Goal: Task Accomplishment & Management: Manage account settings

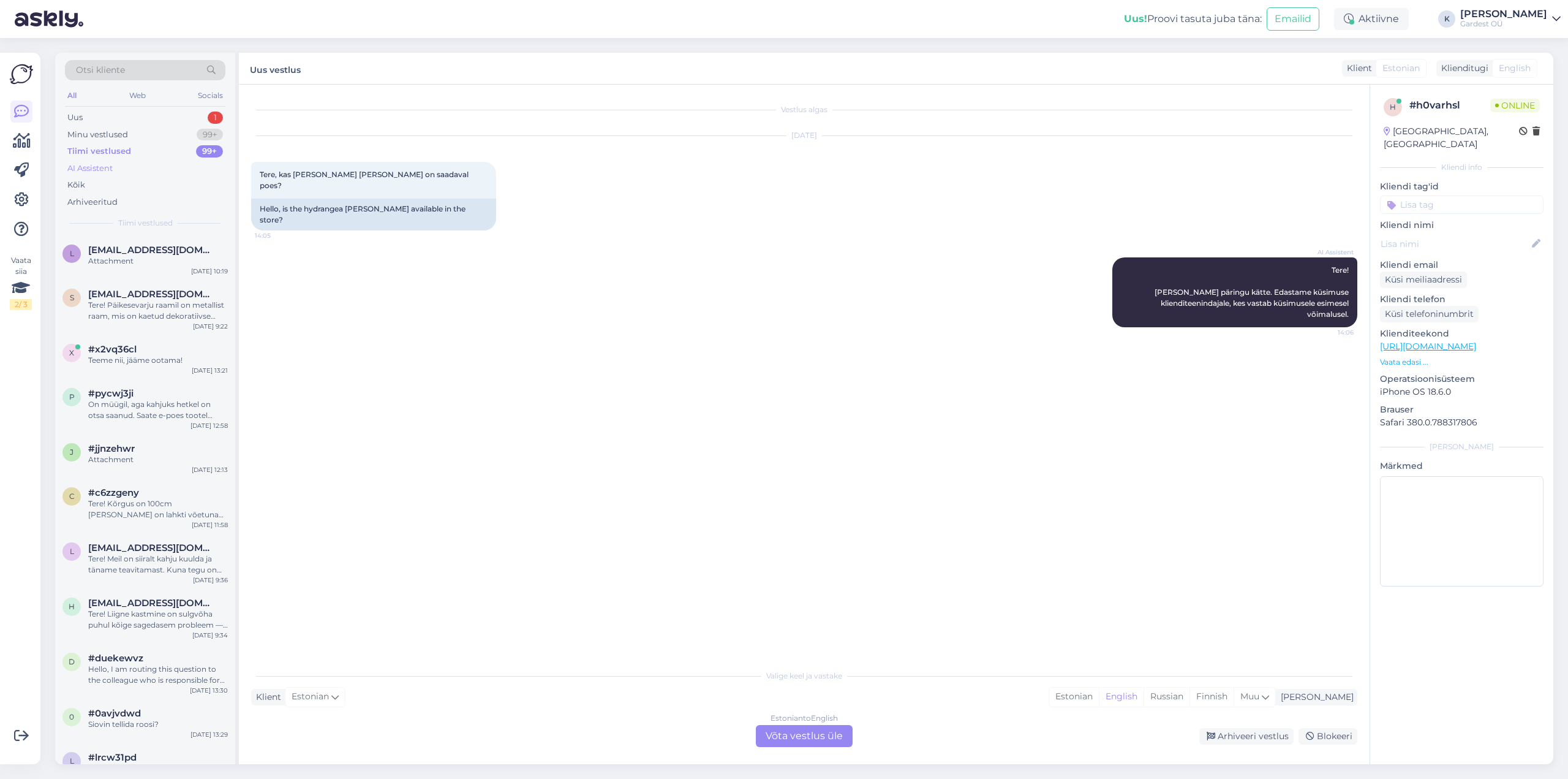
click at [110, 166] on div "AI Assistent" at bounding box center [90, 168] width 45 height 12
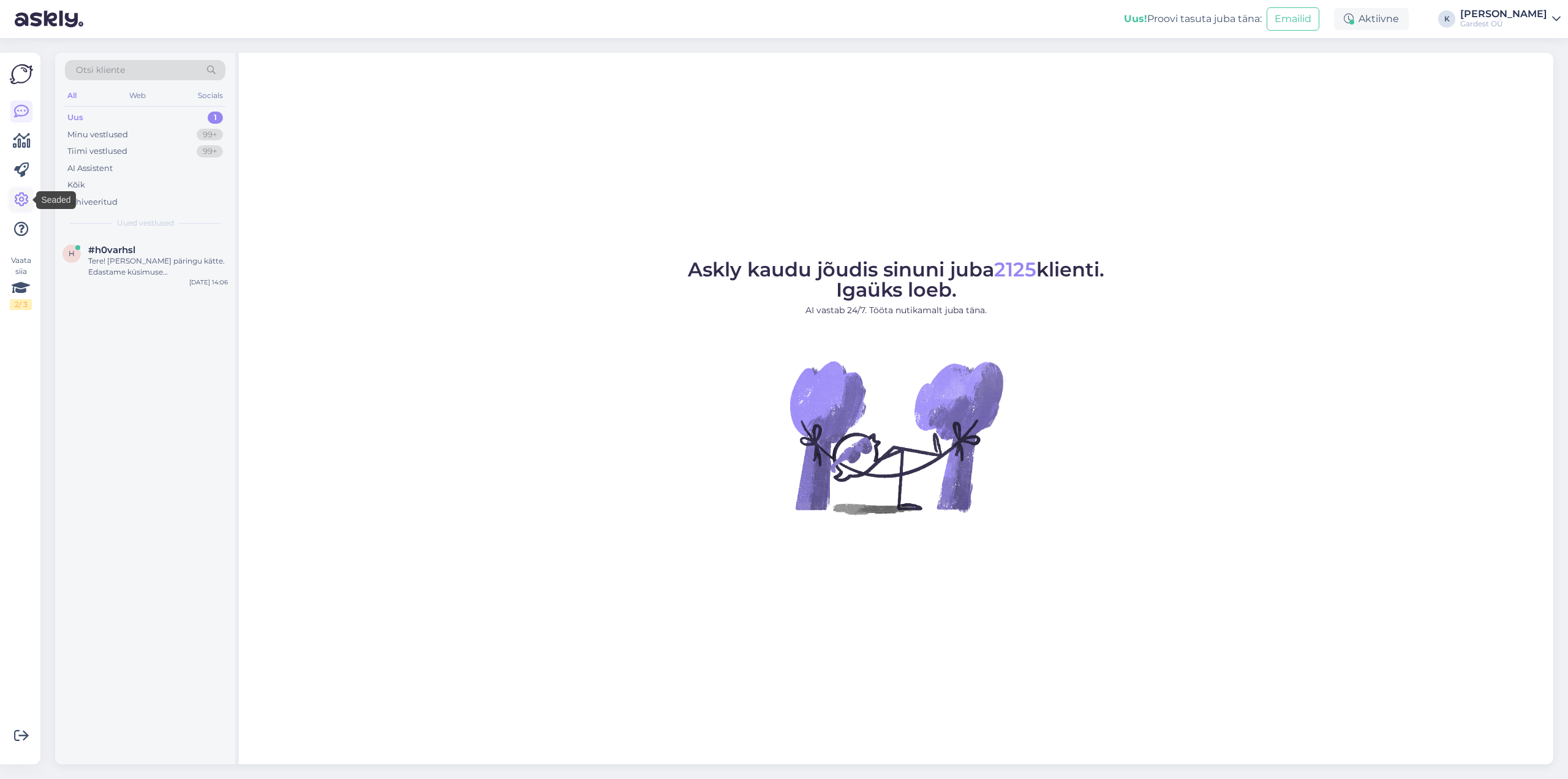
click at [21, 195] on icon at bounding box center [21, 200] width 15 height 15
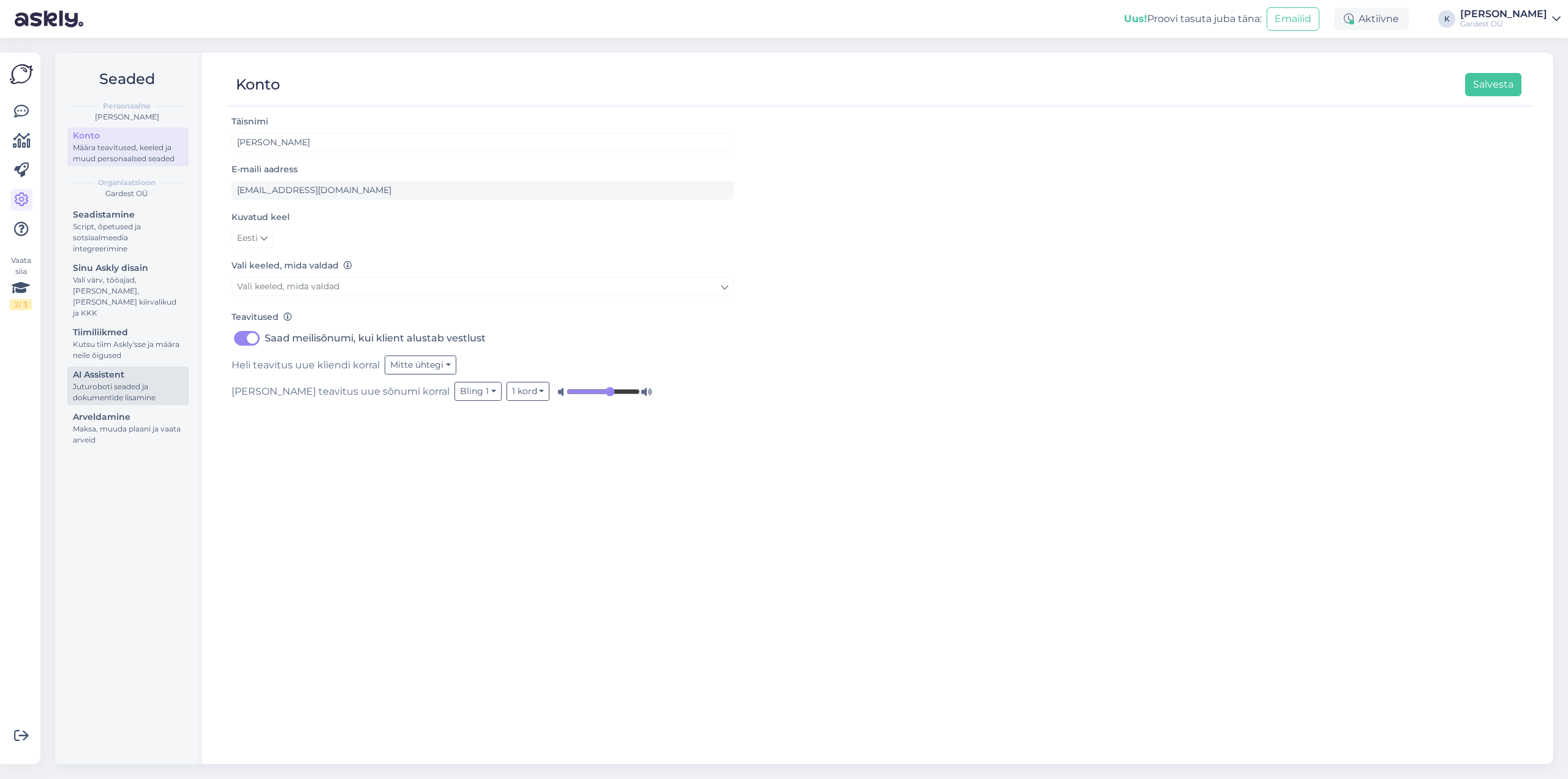
click at [102, 381] on div "Juturoboti seaded ja dokumentide lisamine" at bounding box center [128, 392] width 110 height 22
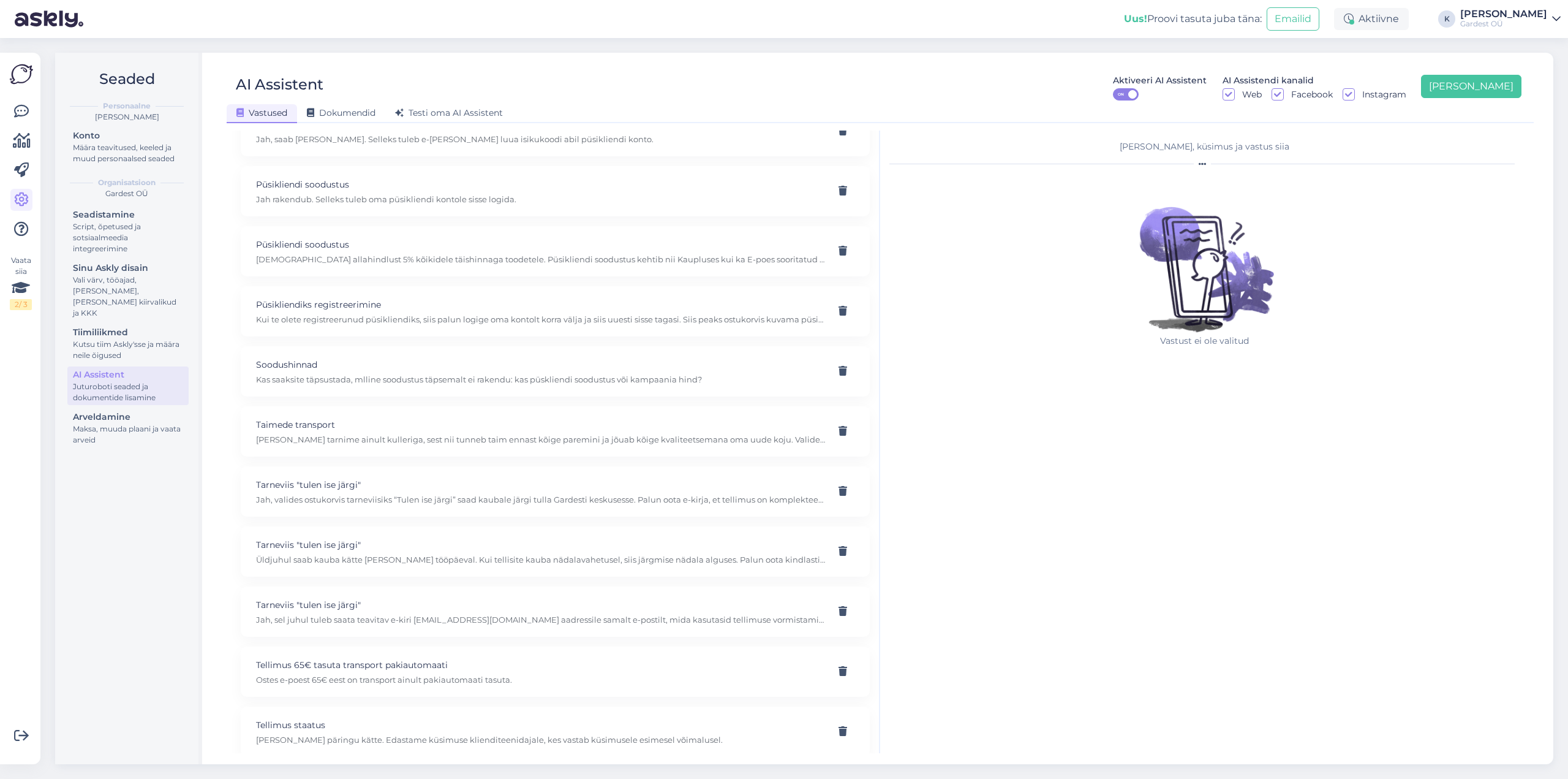
scroll to position [563, 0]
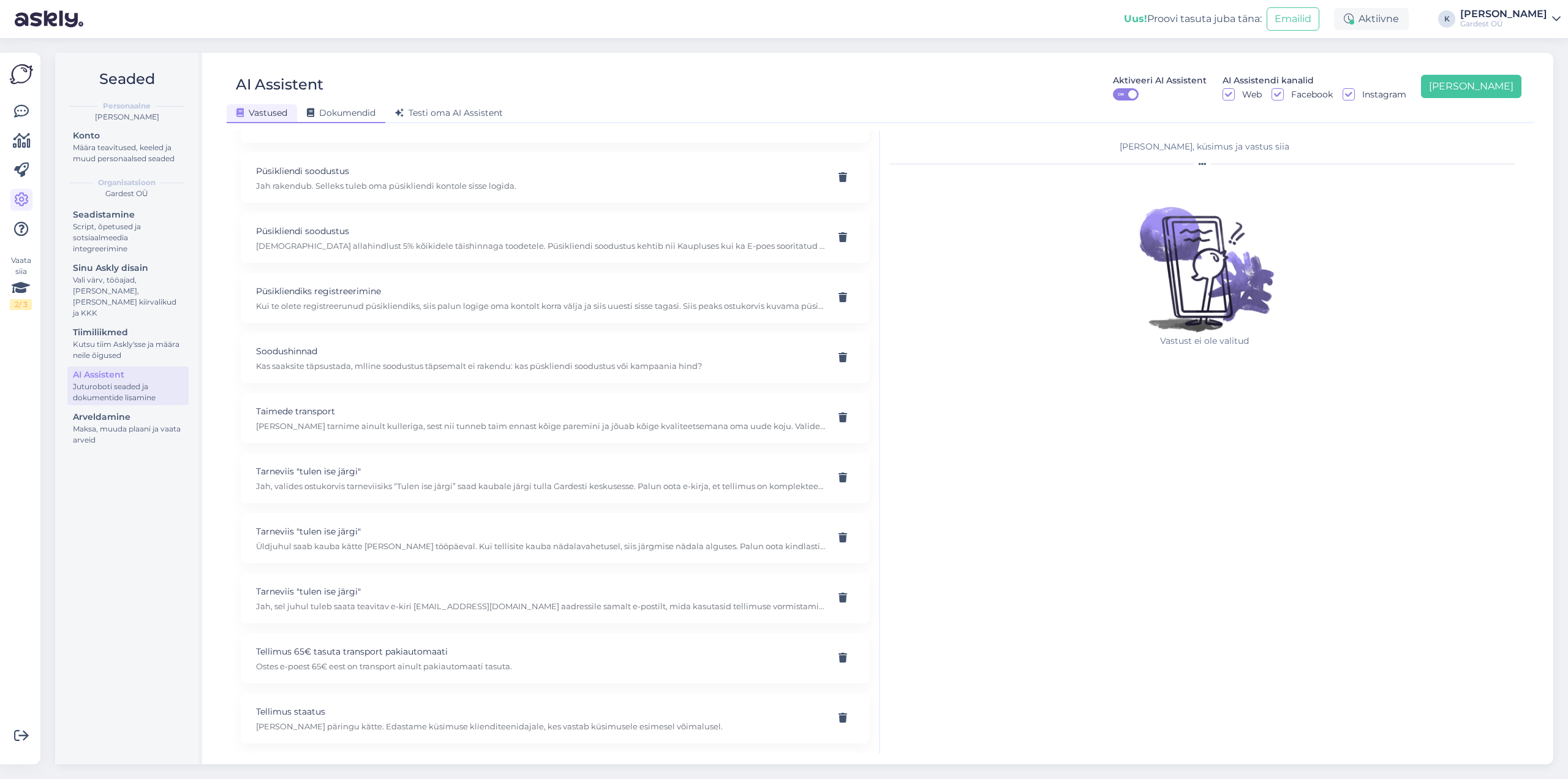
click at [340, 111] on span "Dokumendid" at bounding box center [341, 112] width 69 height 11
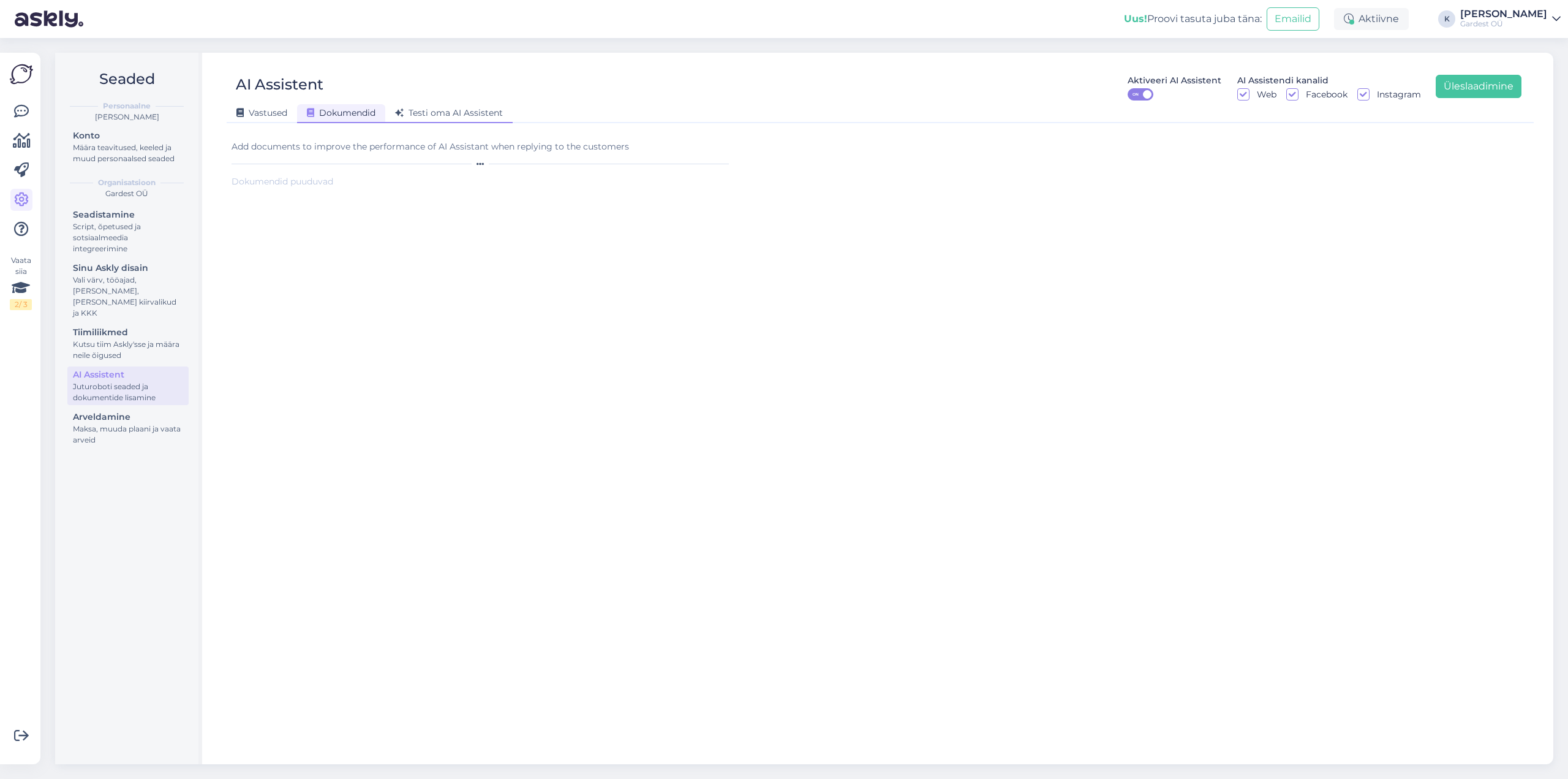
click at [450, 112] on span "Testi oma AI Assistent" at bounding box center [449, 112] width 108 height 11
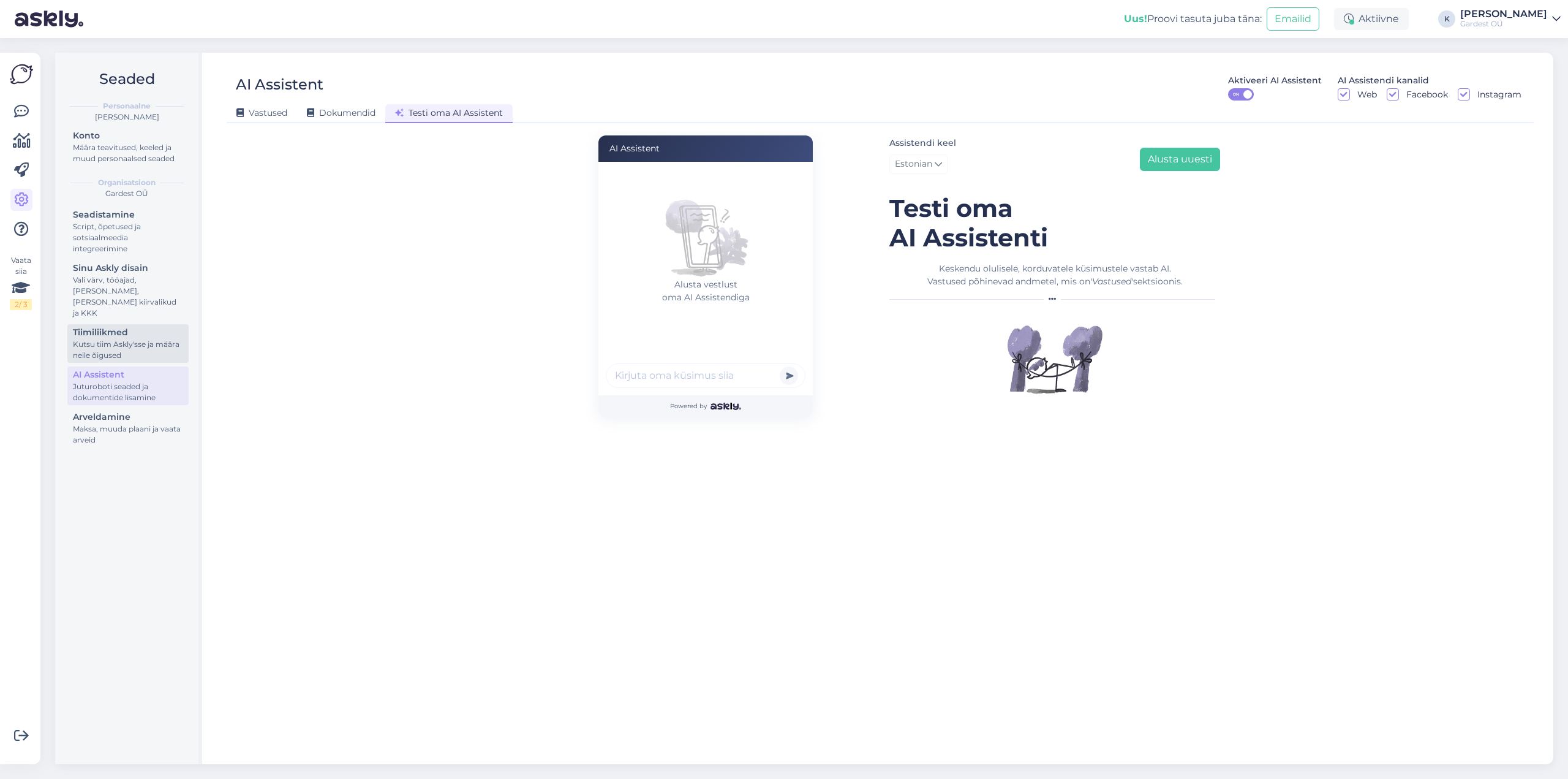
click at [145, 326] on div "Tiimiliikmed" at bounding box center [128, 332] width 110 height 13
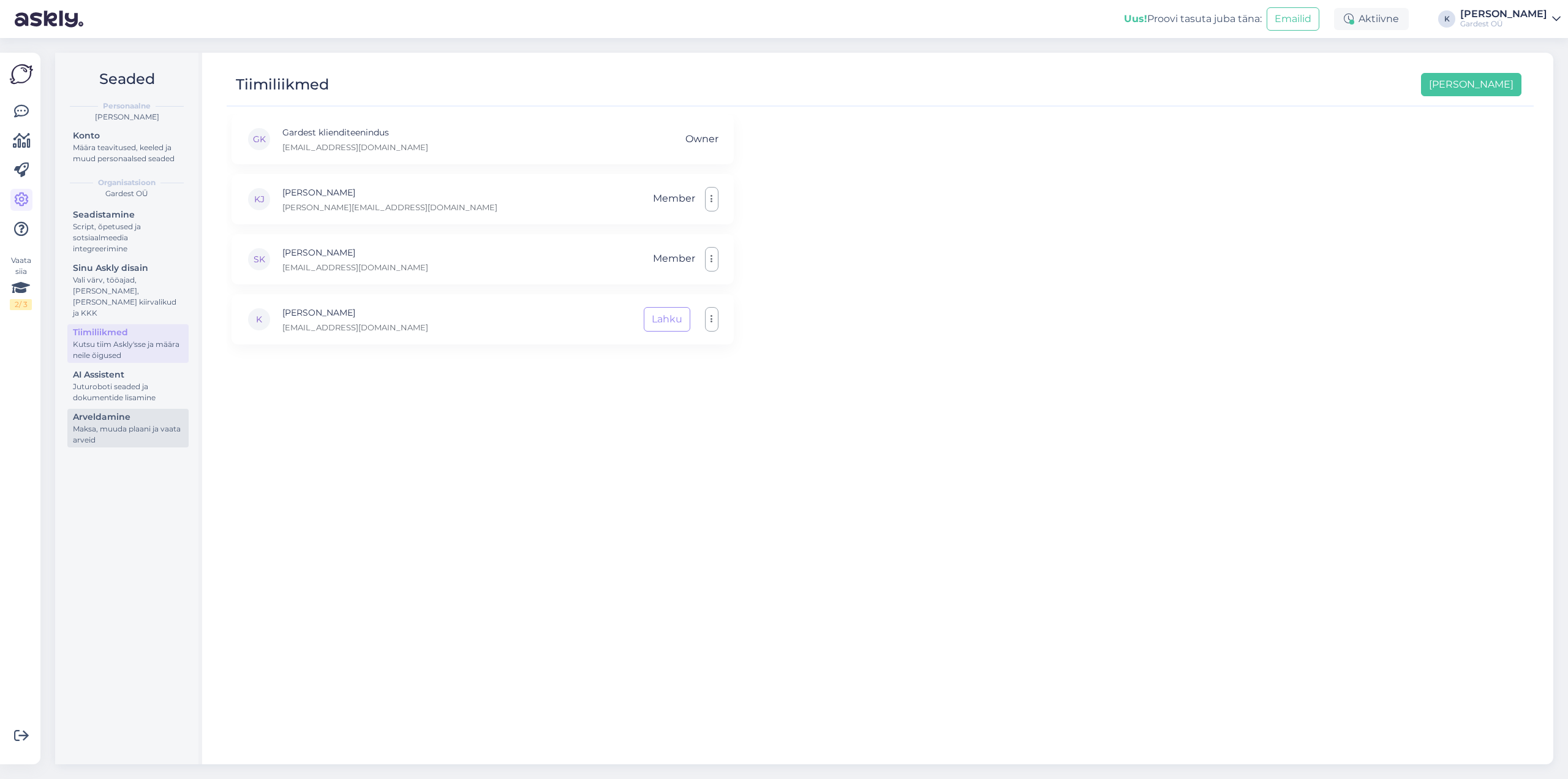
click at [145, 423] on div "Maksa, muuda plaani ja vaata arveid" at bounding box center [128, 434] width 110 height 22
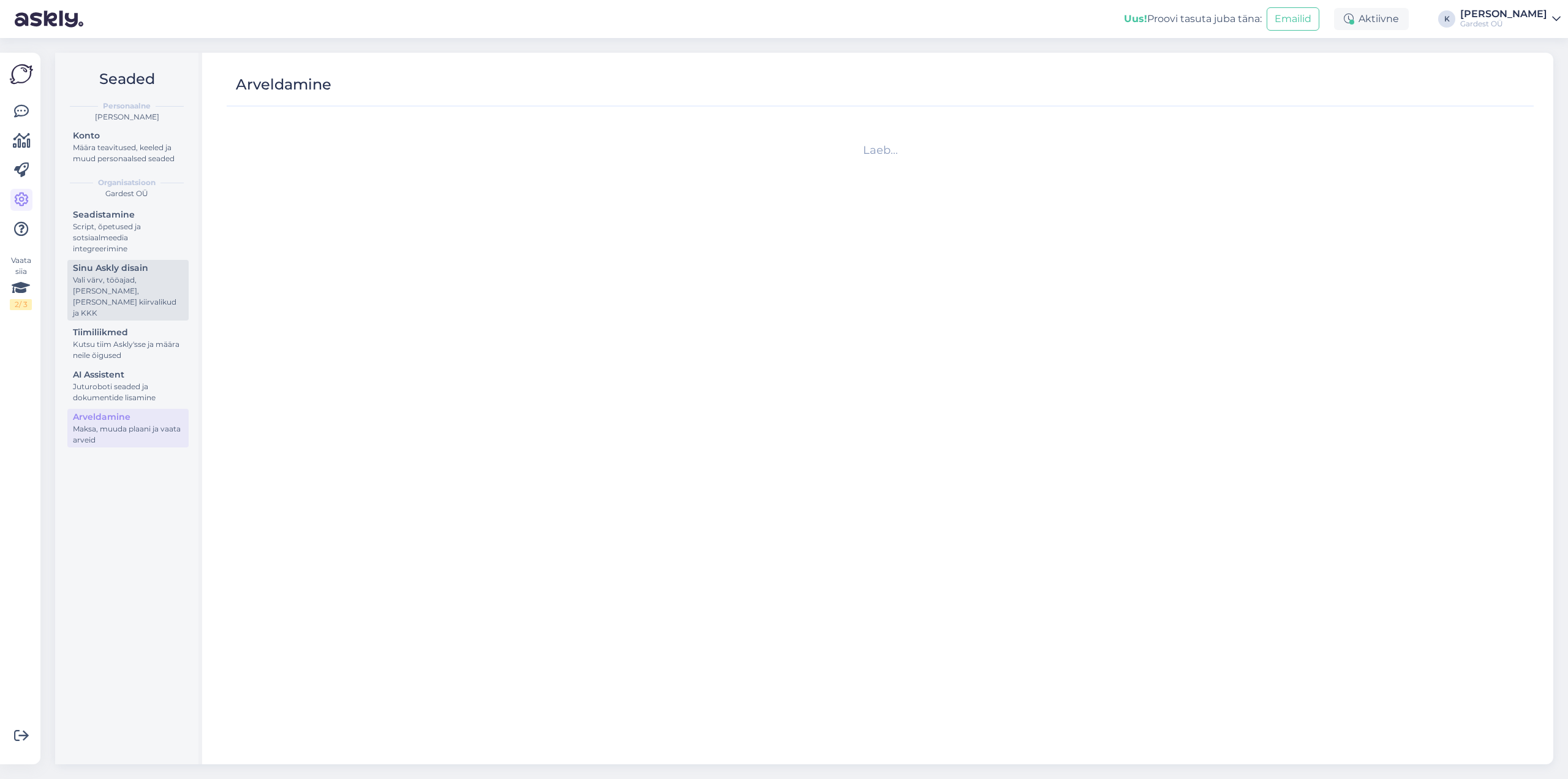
click at [139, 278] on div "Vali värv, tööajad, [PERSON_NAME], [PERSON_NAME] kiirvalikud ja KKK" at bounding box center [128, 296] width 110 height 44
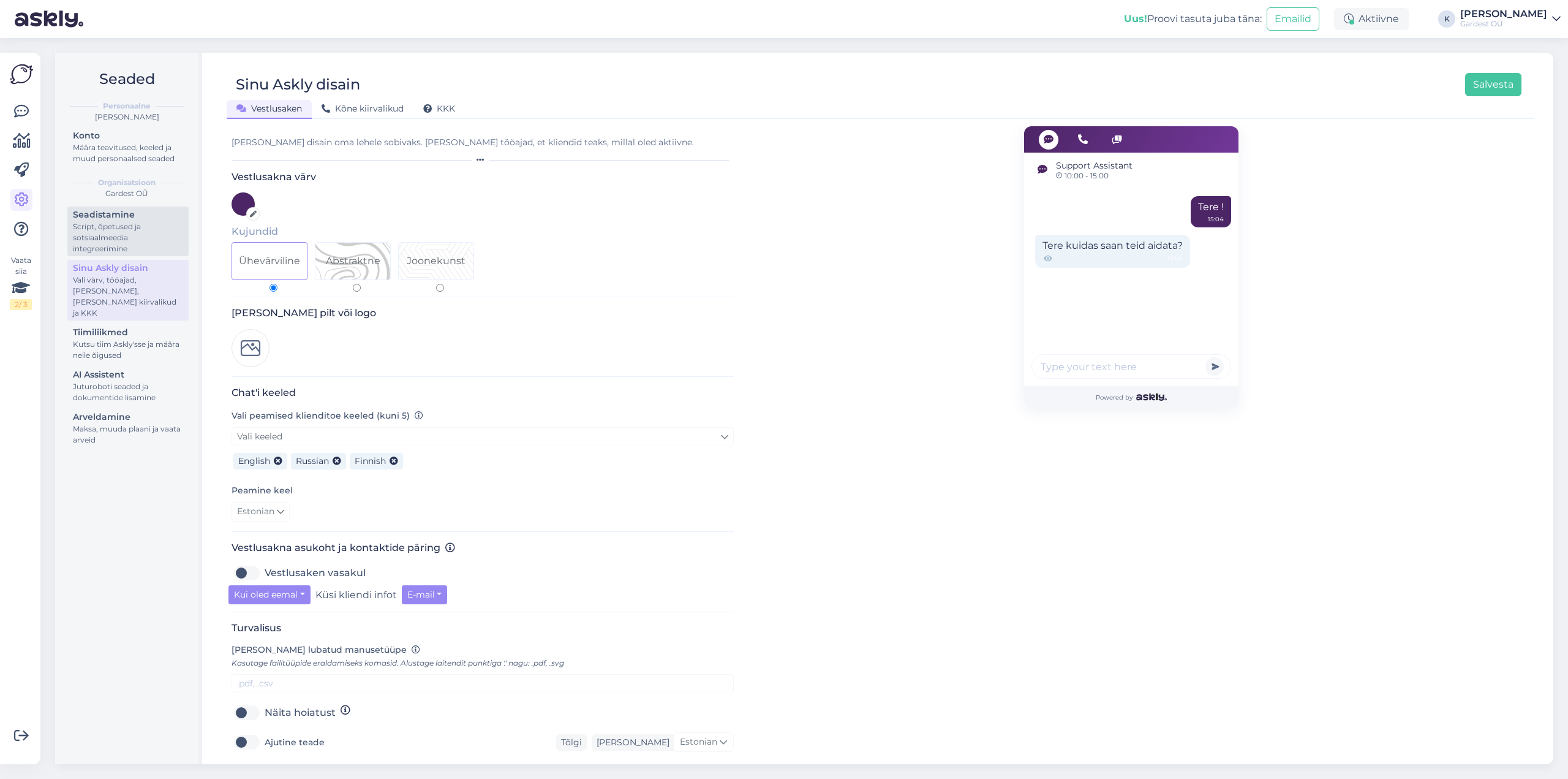
click at [137, 225] on div "Script, õpetused ja sotsiaalmeedia integreerimine" at bounding box center [128, 238] width 110 height 33
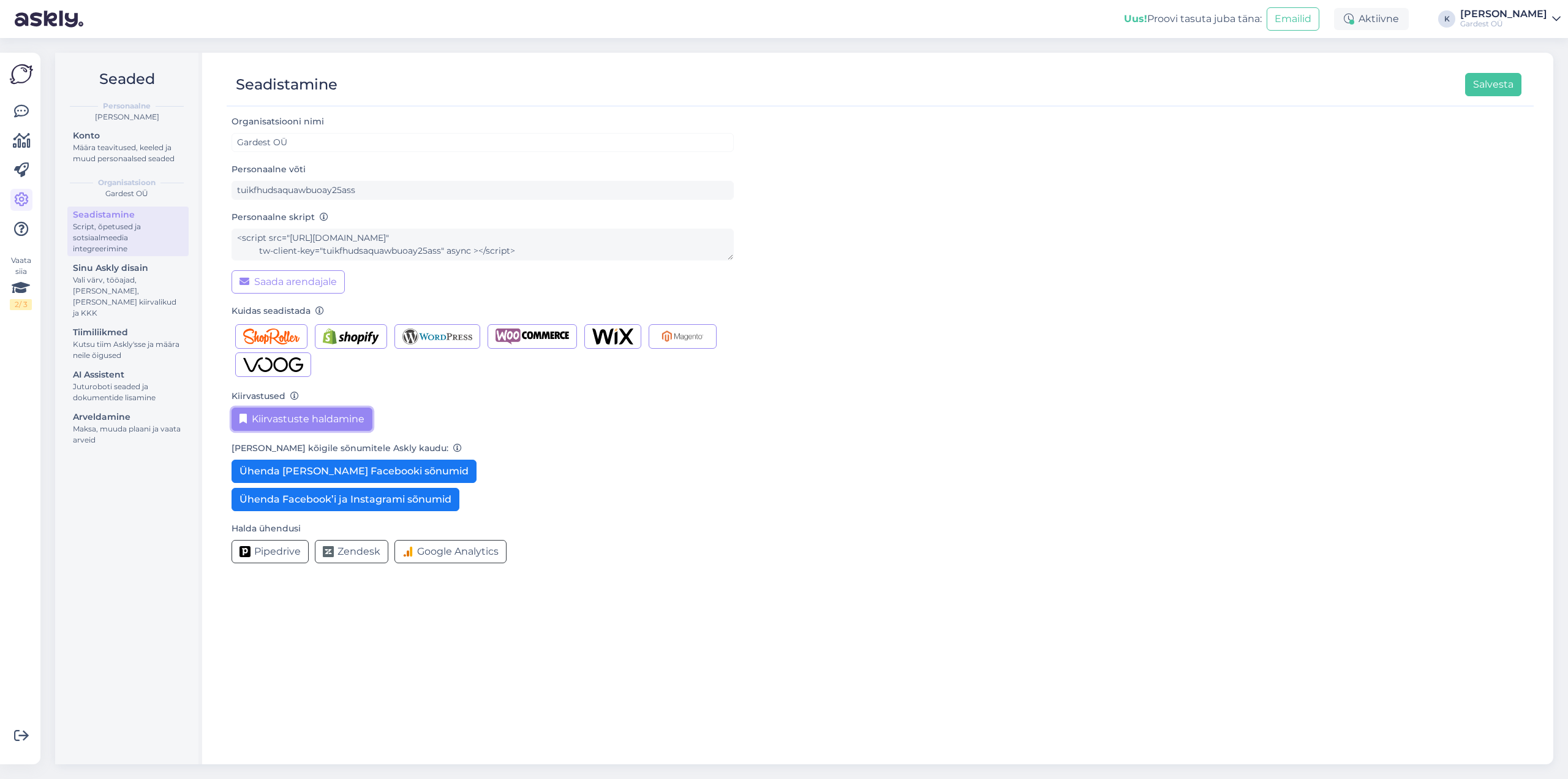
click at [296, 421] on button "Kiirvastuste haldamine" at bounding box center [302, 419] width 141 height 23
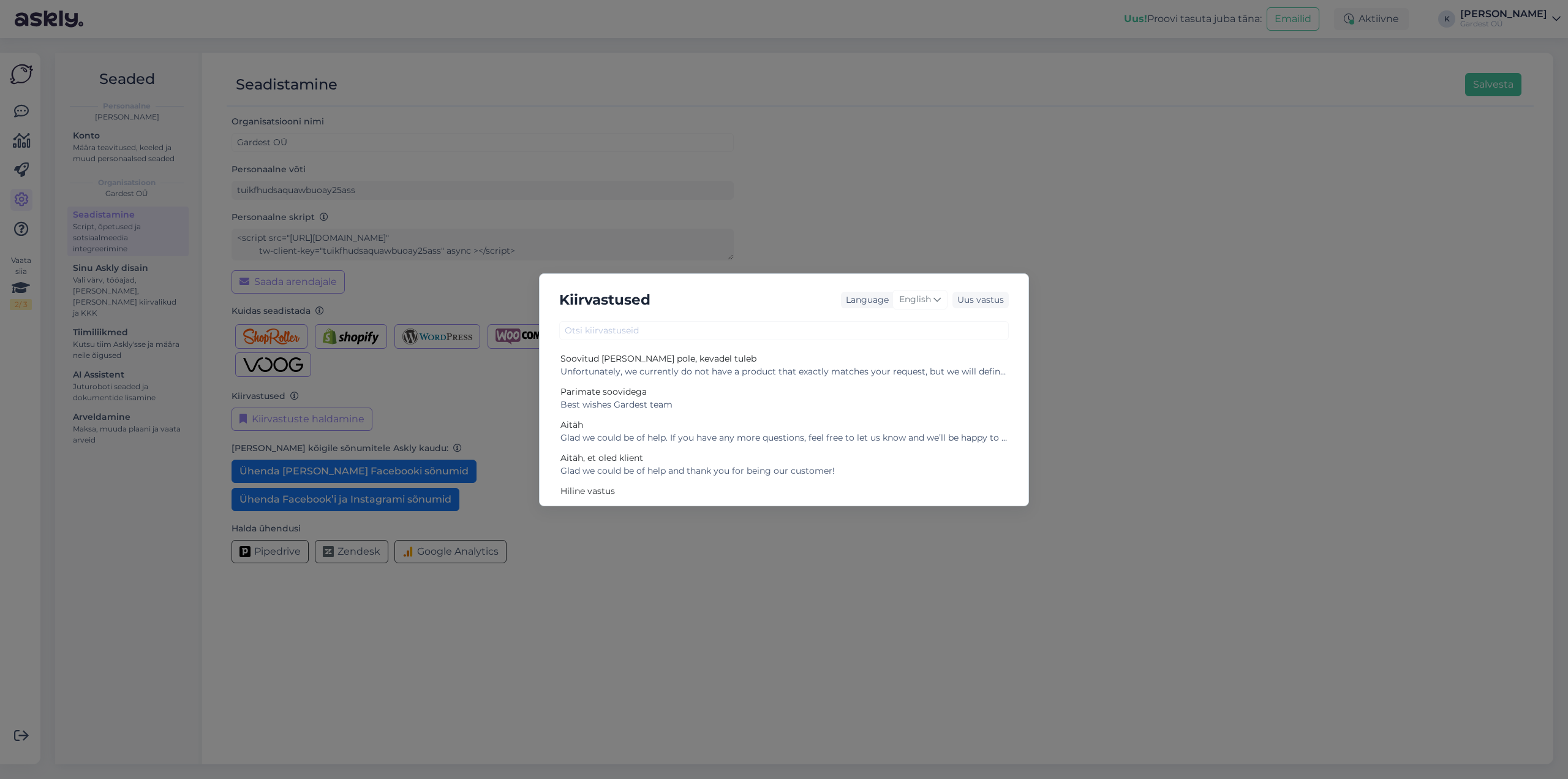
click at [1058, 456] on div "Kiirvastused Language English Uus vastus Soovitud [PERSON_NAME] pole, kevadel t…" at bounding box center [784, 390] width 1568 height 779
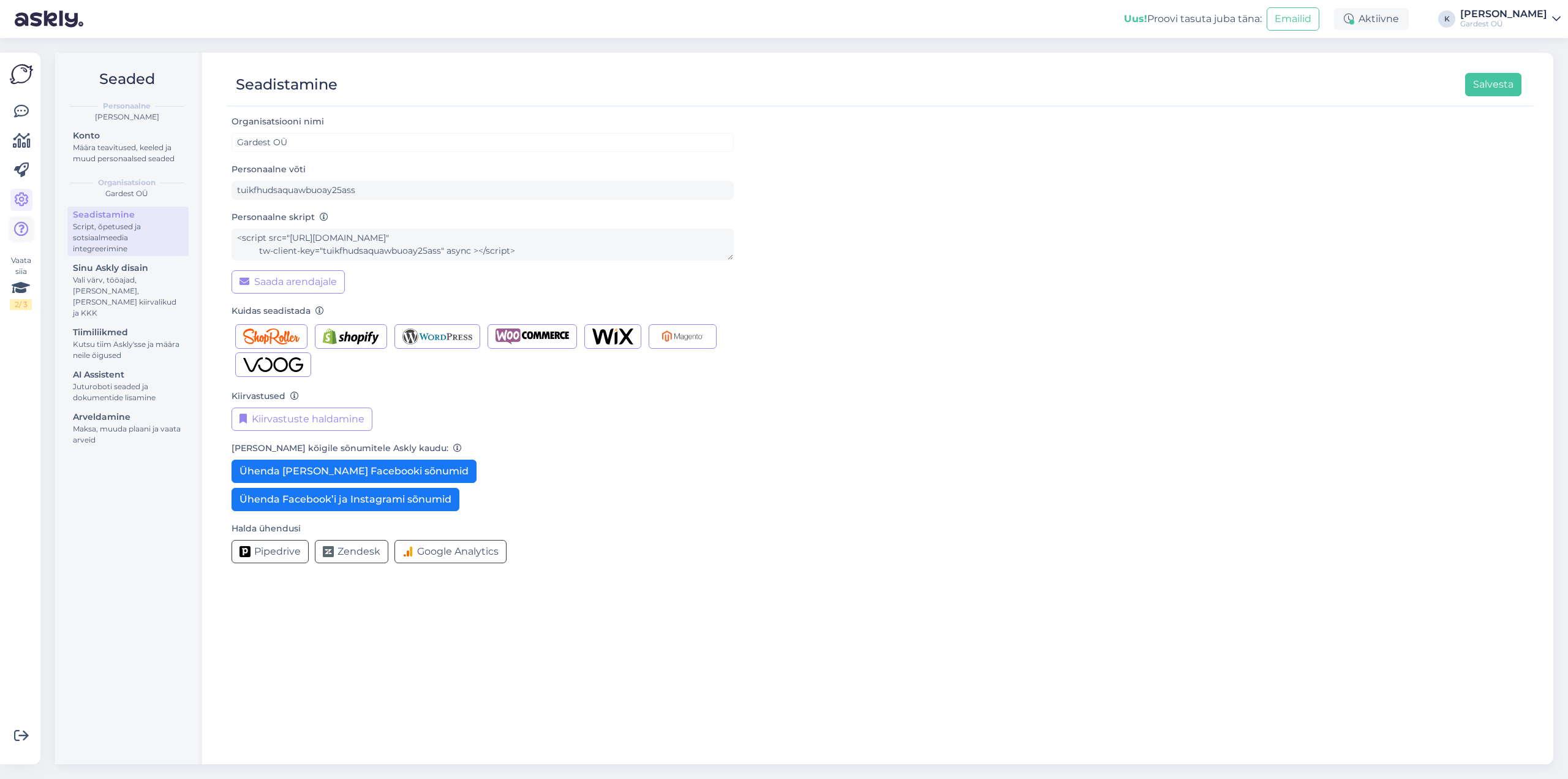
click at [21, 233] on icon at bounding box center [21, 229] width 15 height 15
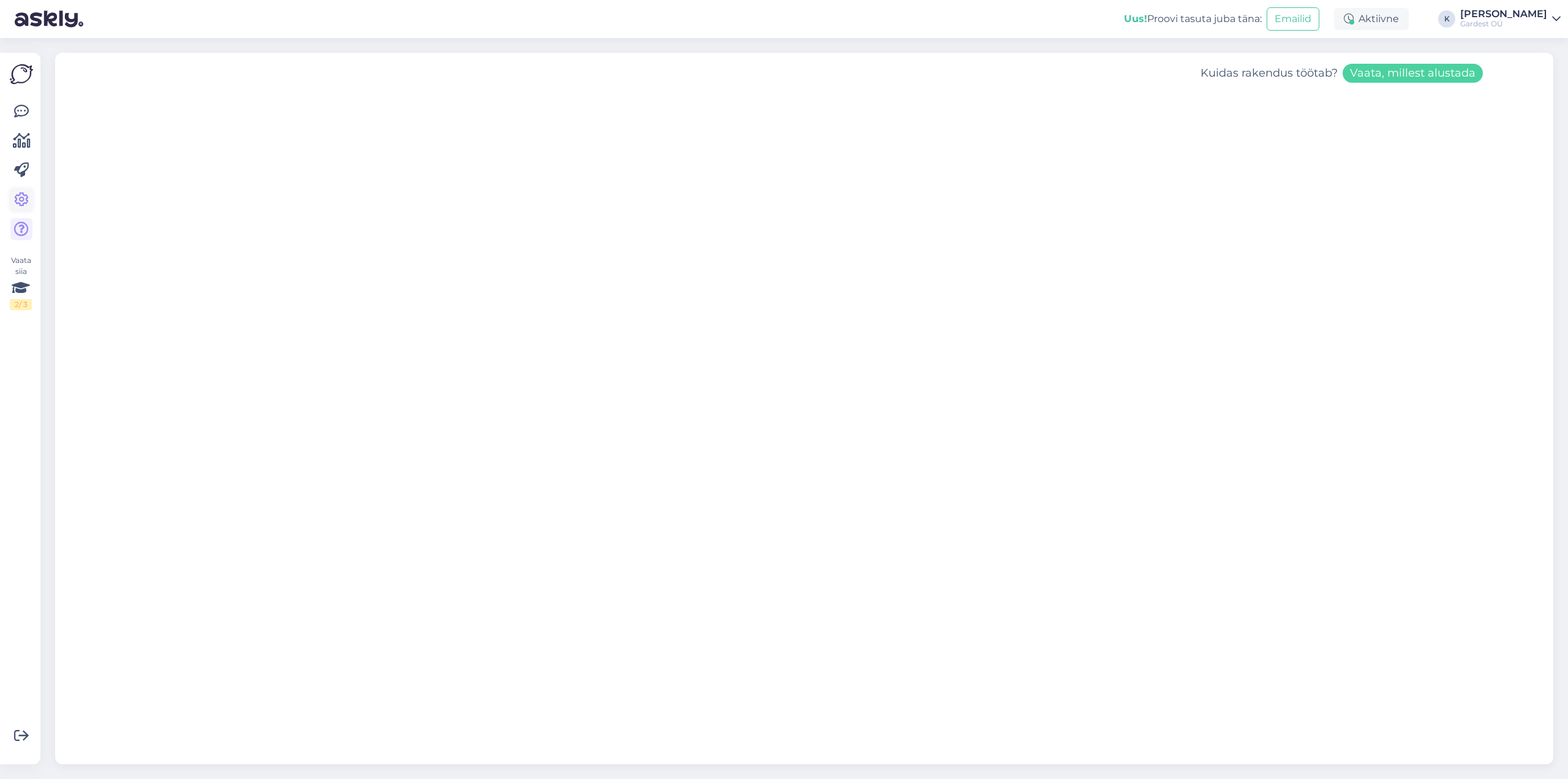
click at [20, 198] on icon at bounding box center [21, 200] width 15 height 15
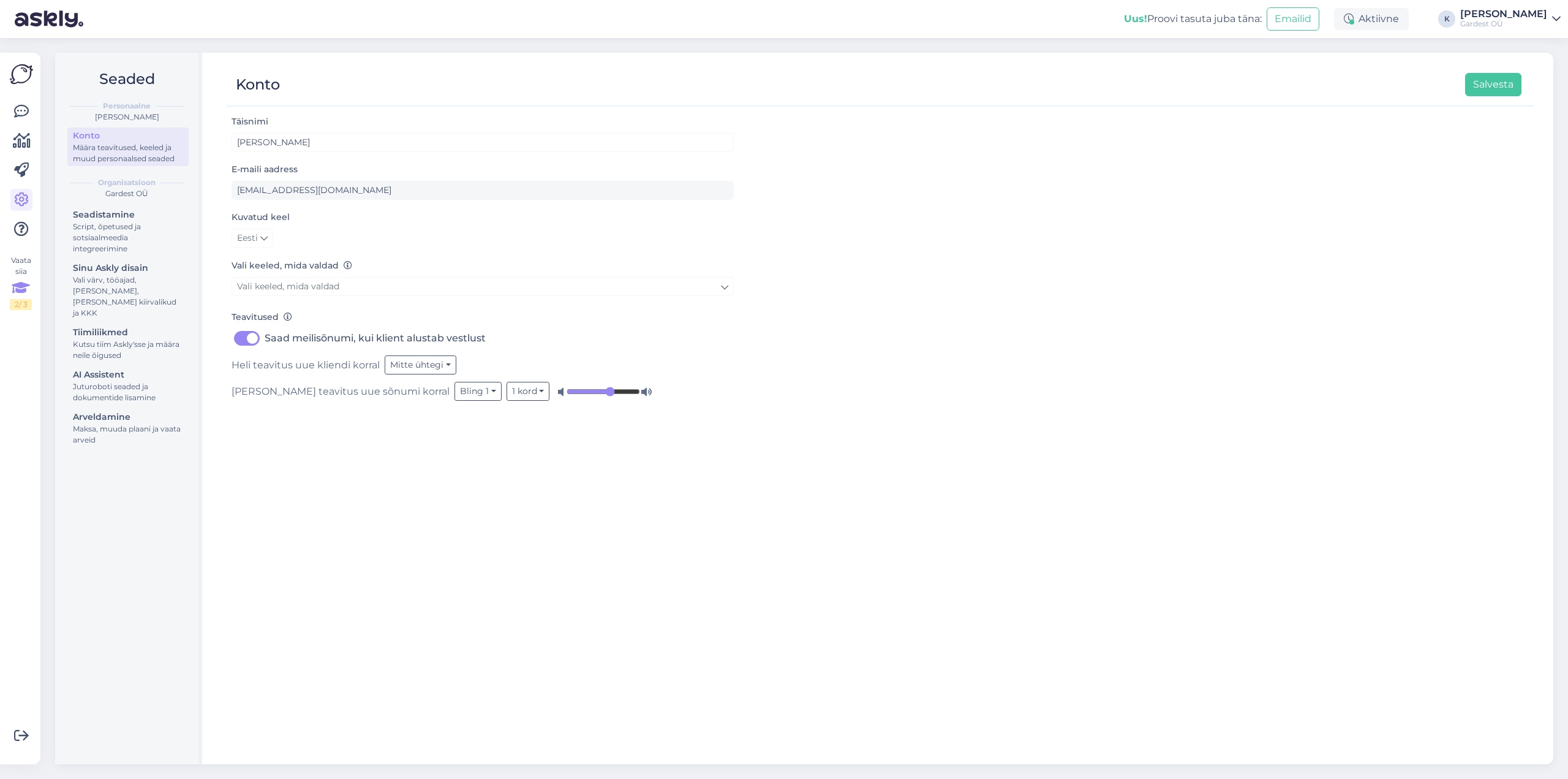
click at [24, 285] on icon at bounding box center [21, 288] width 18 height 22
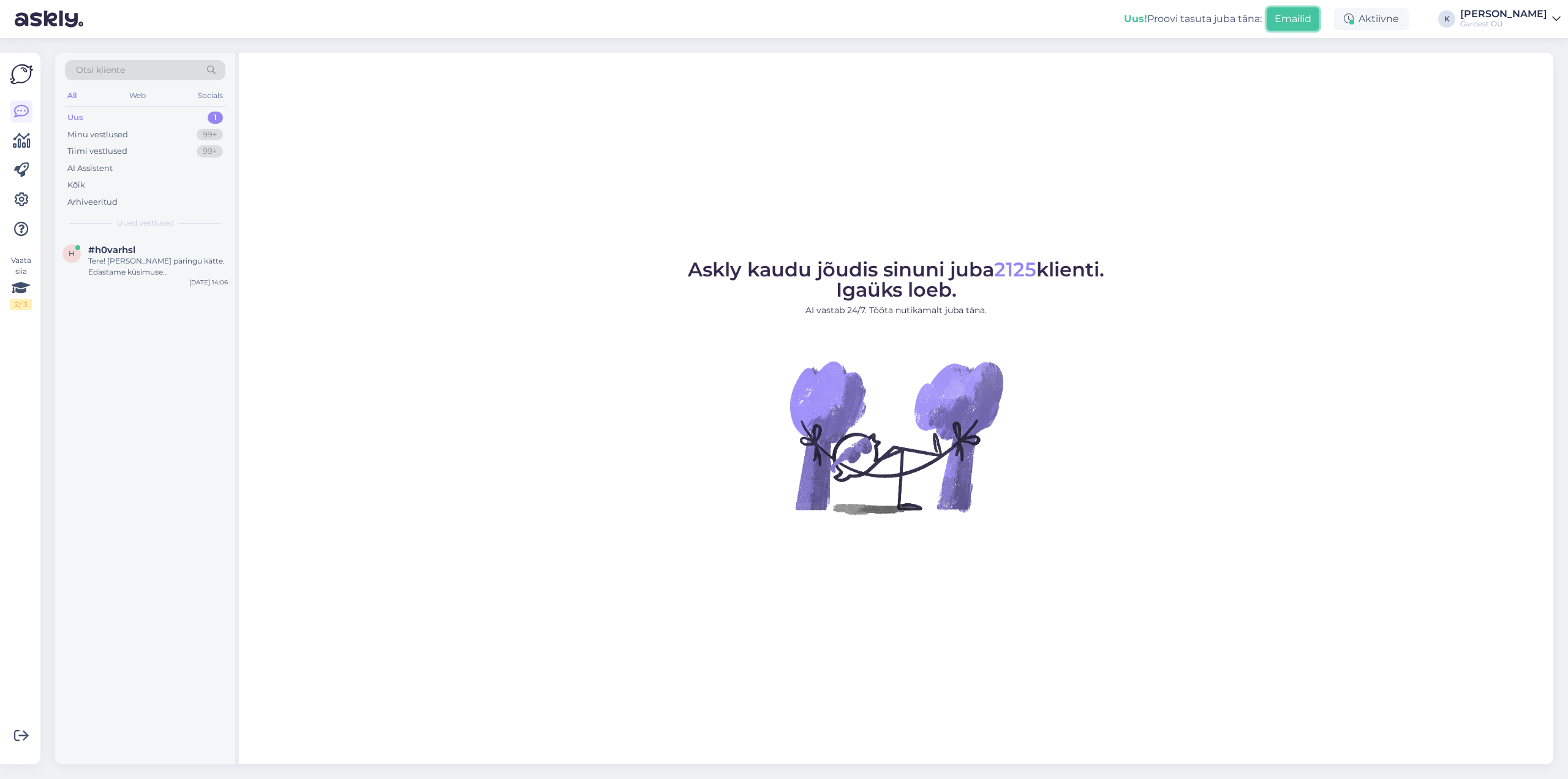
click at [1319, 21] on button "Emailid" at bounding box center [1293, 19] width 53 height 23
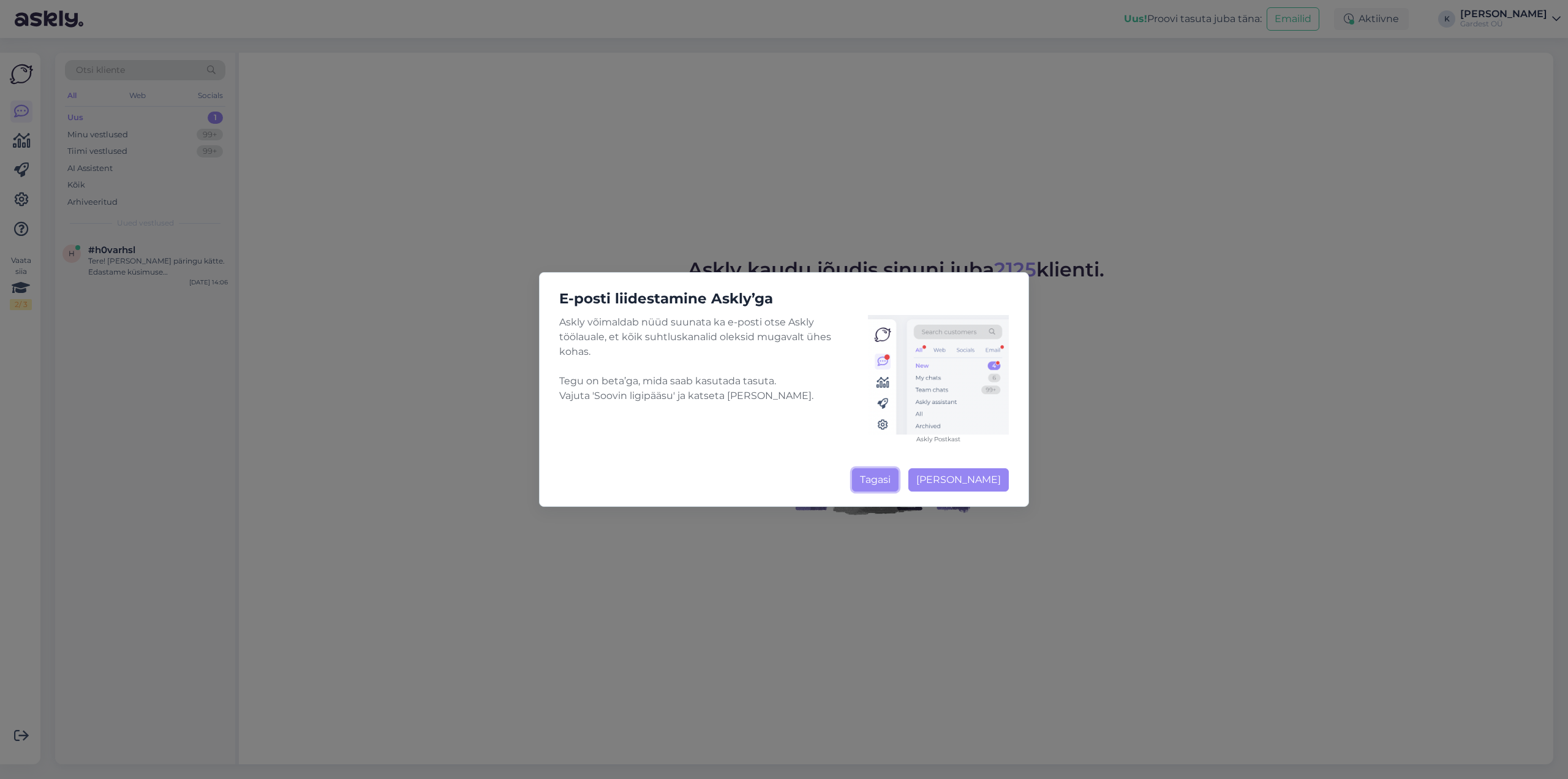
click at [879, 483] on button "Tagasi" at bounding box center [875, 480] width 46 height 23
